Goal: Register for event/course

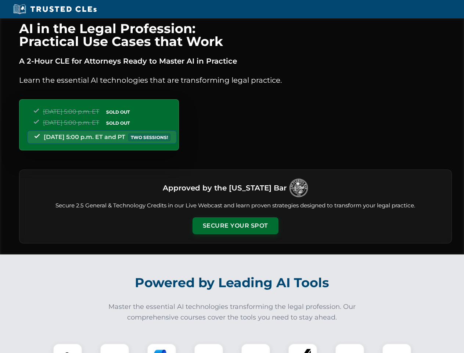
click at [235, 226] on button "Secure Your Spot" at bounding box center [236, 225] width 86 height 17
click at [68, 348] on img at bounding box center [67, 357] width 21 height 21
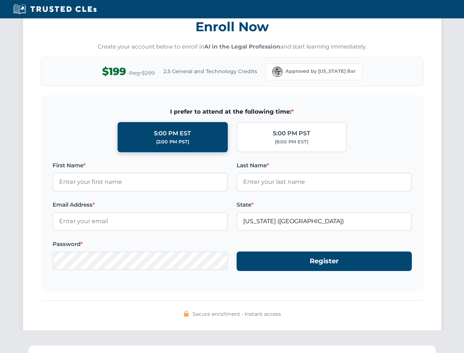
scroll to position [722, 0]
